Goal: Find specific page/section

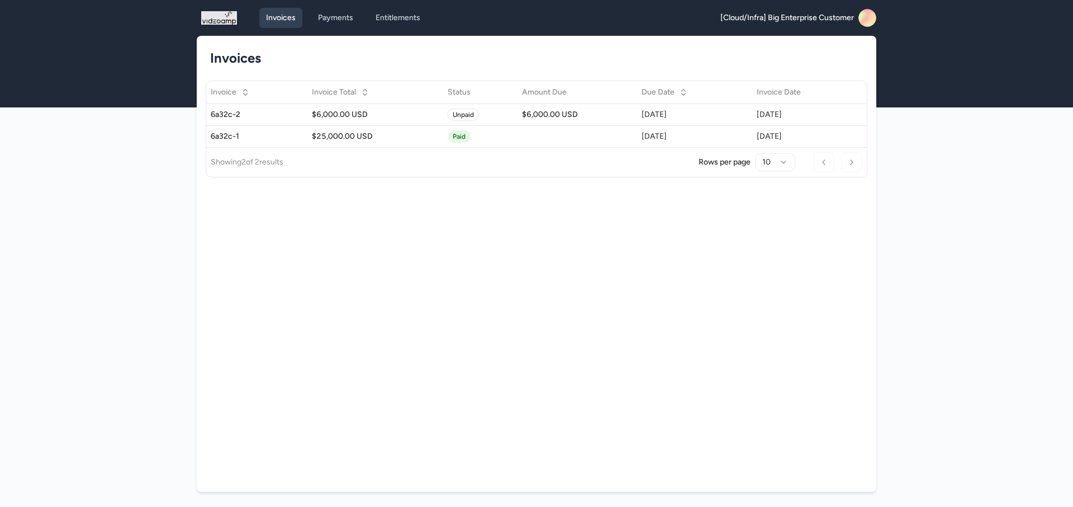
click at [864, 16] on icon at bounding box center [862, 21] width 25 height 26
